Goal: Understand process/instructions

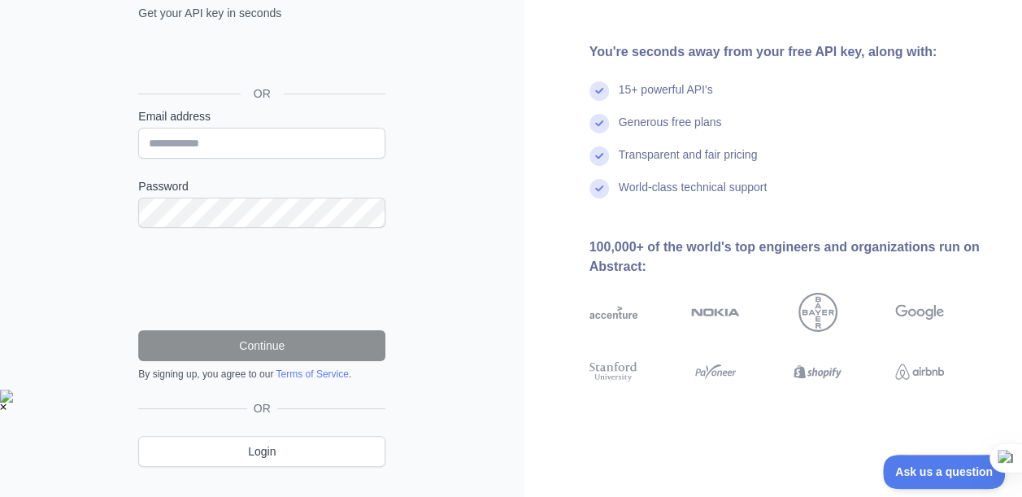
scroll to position [167, 0]
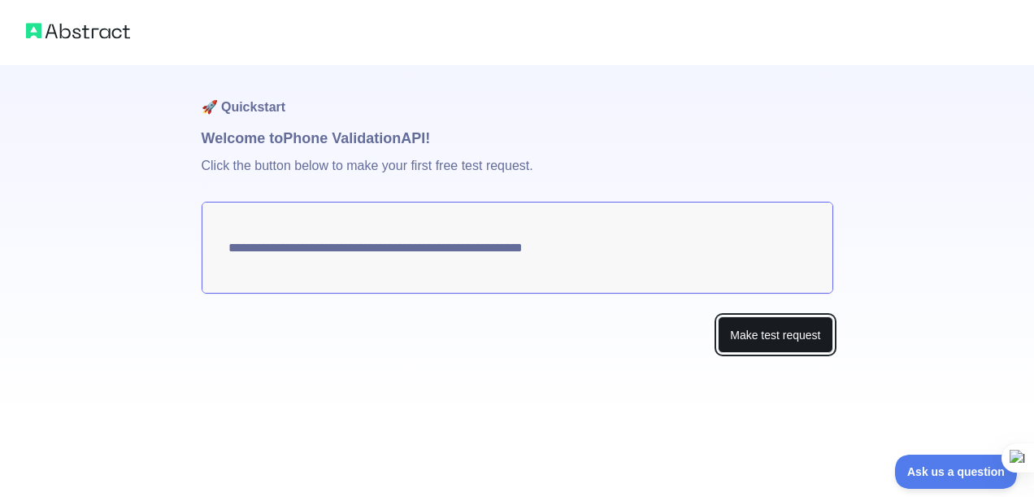
click at [749, 335] on button "Make test request" at bounding box center [775, 334] width 115 height 37
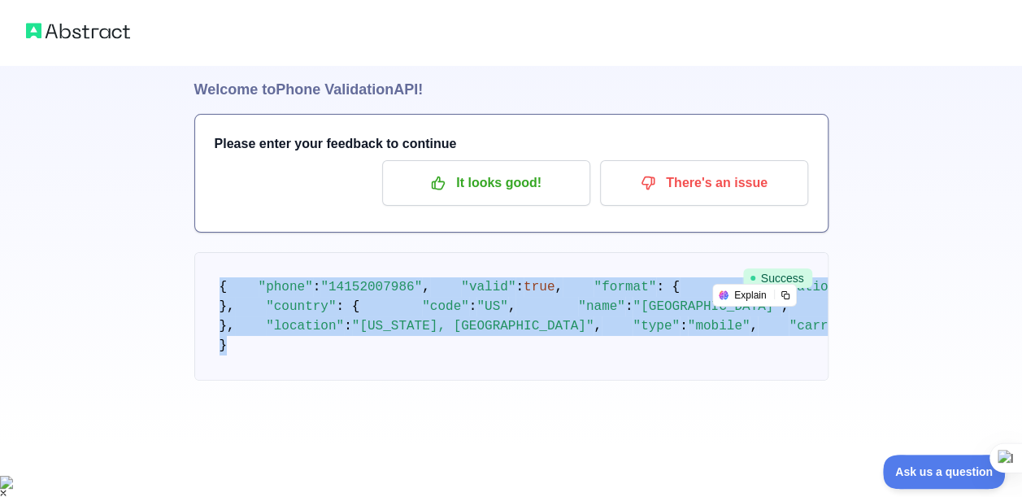
scroll to position [218, 0]
drag, startPoint x: 213, startPoint y: 287, endPoint x: 602, endPoint y: 469, distance: 429.3
click at [602, 446] on div "🚀 Quickstart Welcome to Phone Validation API! Please enter your feedback to con…" at bounding box center [511, 230] width 634 height 429
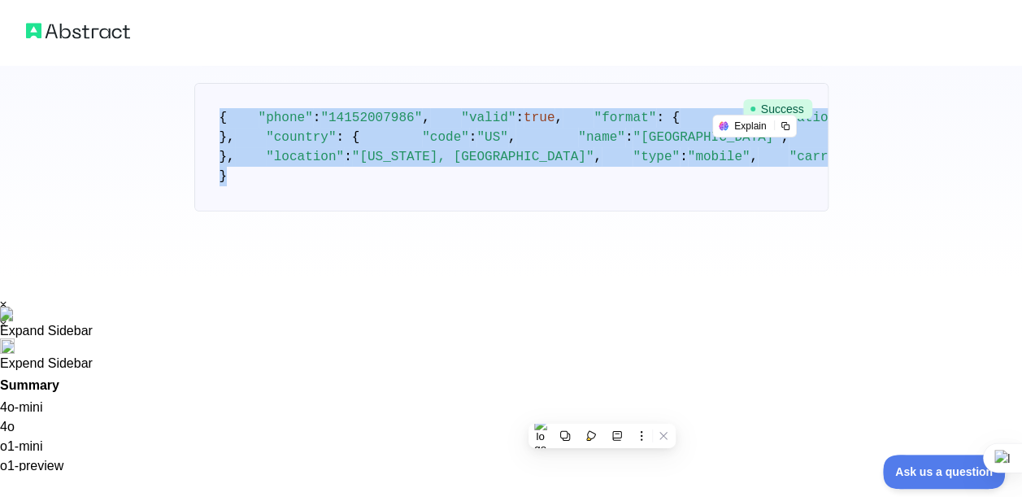
copy code "{ "phone" : "[PHONE_NUMBER]" , "valid" : true , "format" : { "international" : …"
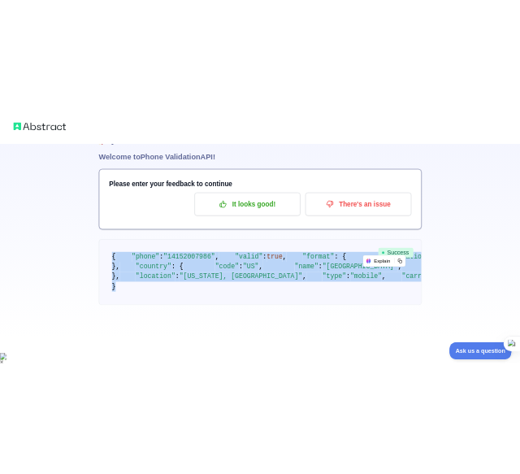
scroll to position [0, 0]
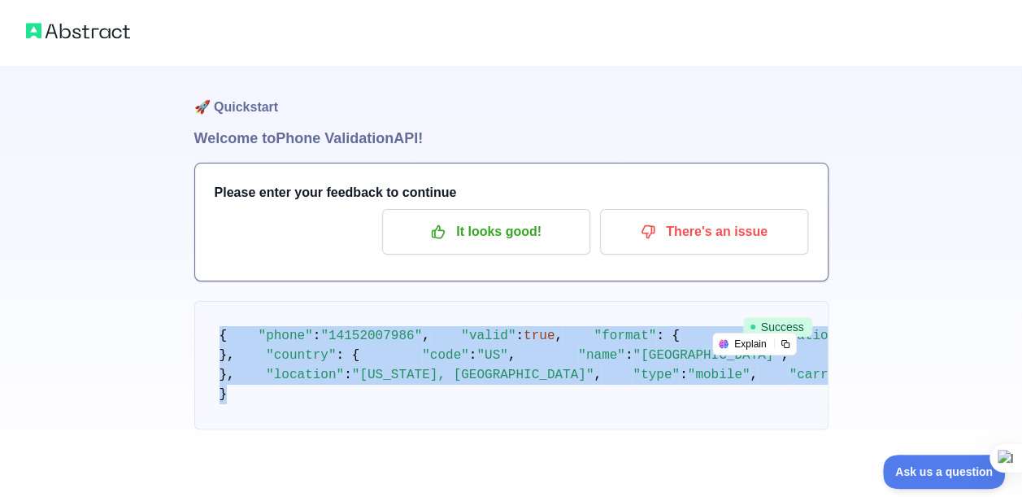
click at [281, 8] on div at bounding box center [511, 32] width 1022 height 65
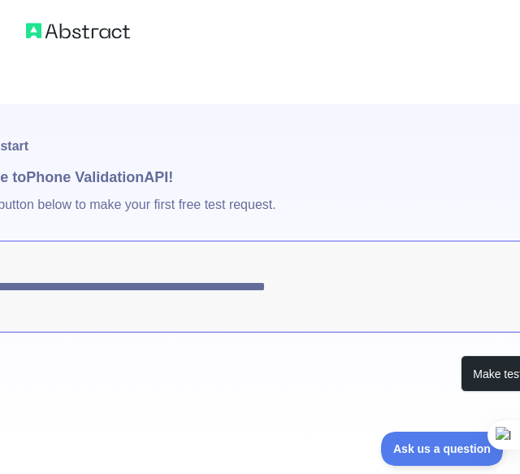
drag, startPoint x: 253, startPoint y: 248, endPoint x: 446, endPoint y: 244, distance: 192.8
click at [446, 244] on textarea "**********" at bounding box center [261, 287] width 632 height 92
drag, startPoint x: 234, startPoint y: 154, endPoint x: 361, endPoint y: -74, distance: 260.7
click at [361, 0] on html "**********" at bounding box center [260, 237] width 520 height 474
